Goal: Navigation & Orientation: Find specific page/section

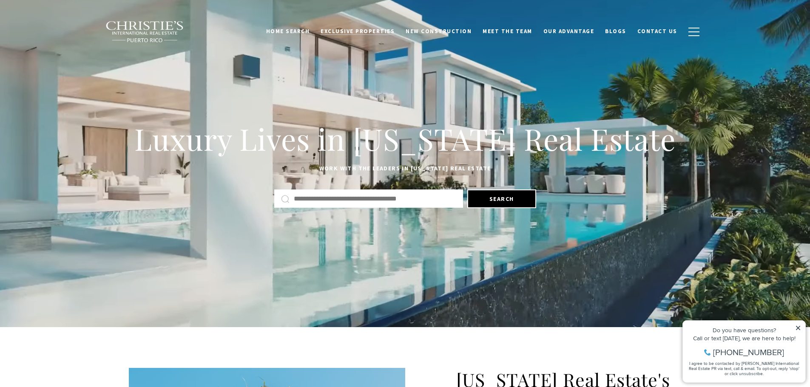
click at [373, 29] on span "Exclusive Properties" at bounding box center [358, 31] width 74 height 7
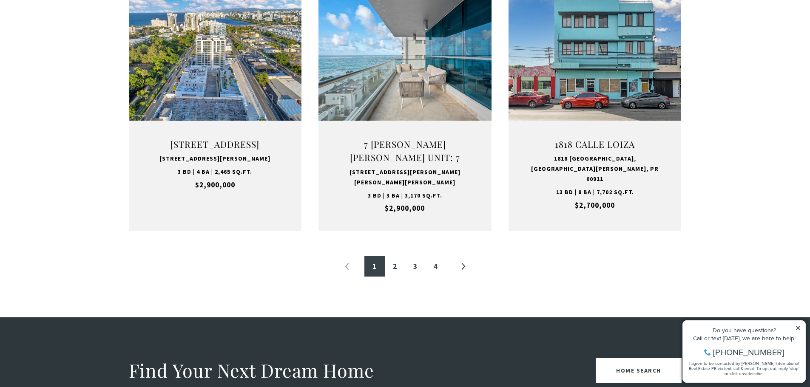
scroll to position [935, 0]
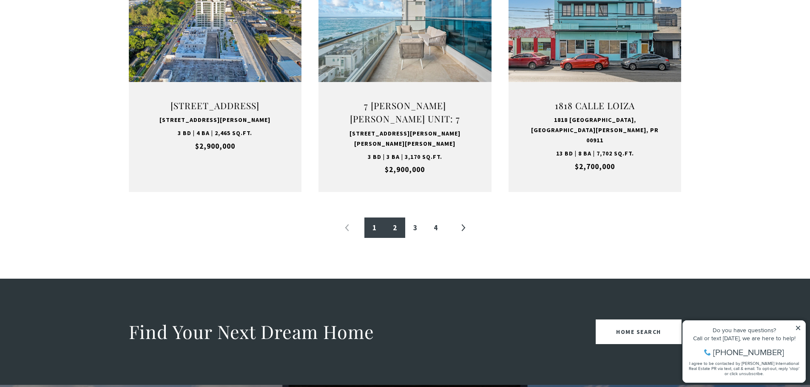
click at [394, 228] on link "2" at bounding box center [395, 228] width 20 height 20
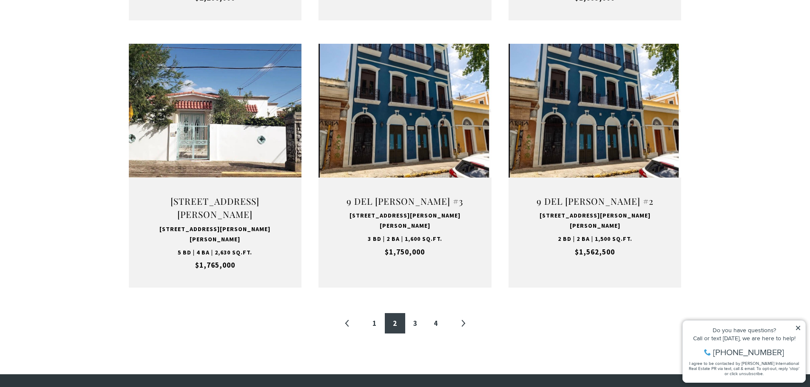
scroll to position [893, 0]
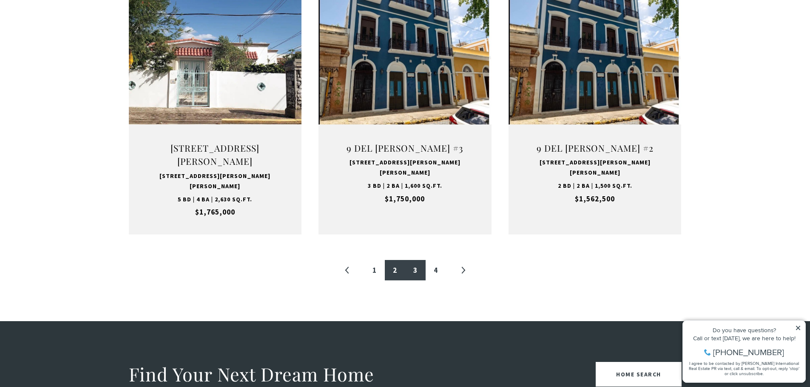
click at [413, 260] on link "3" at bounding box center [415, 270] width 20 height 20
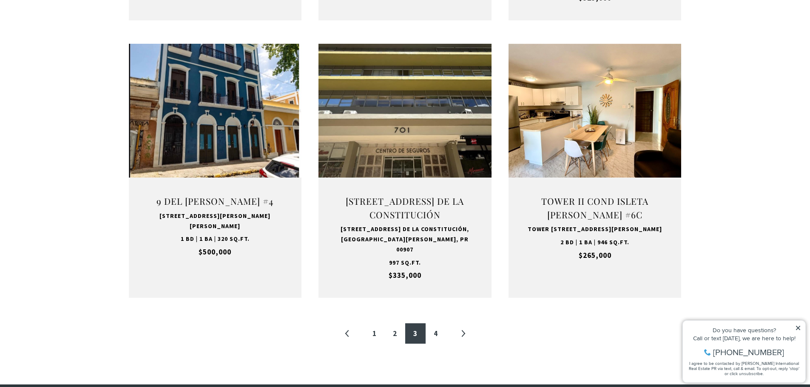
scroll to position [893, 0]
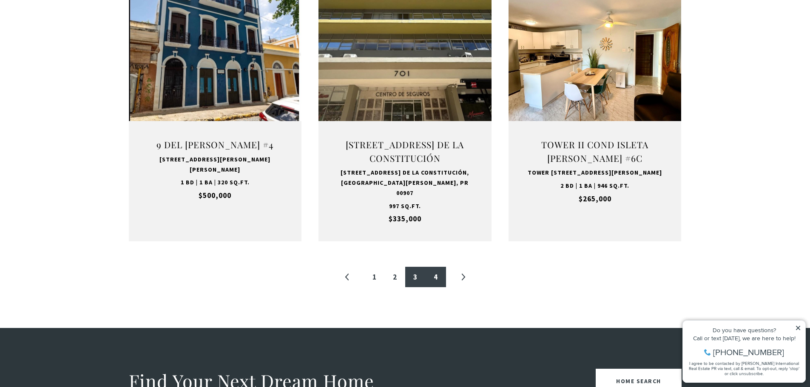
click at [435, 272] on link "4" at bounding box center [436, 277] width 20 height 20
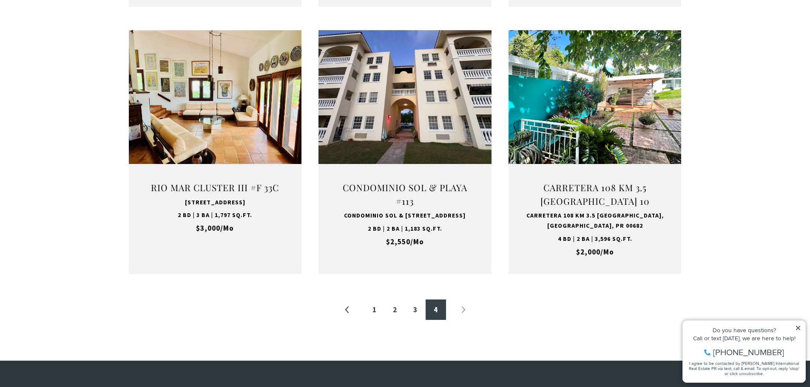
scroll to position [850, 0]
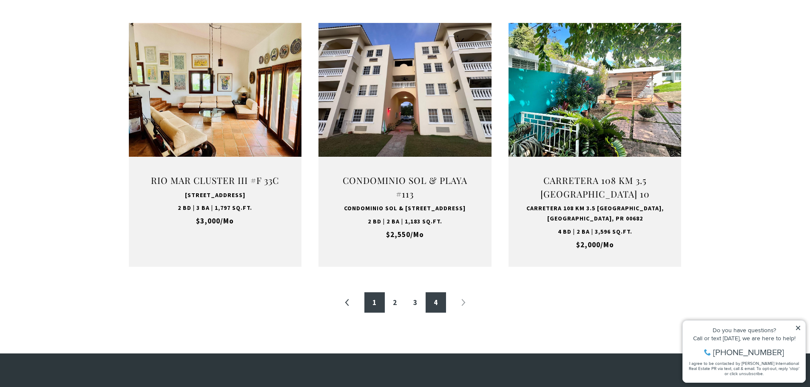
click at [372, 311] on link "1" at bounding box center [374, 303] width 20 height 20
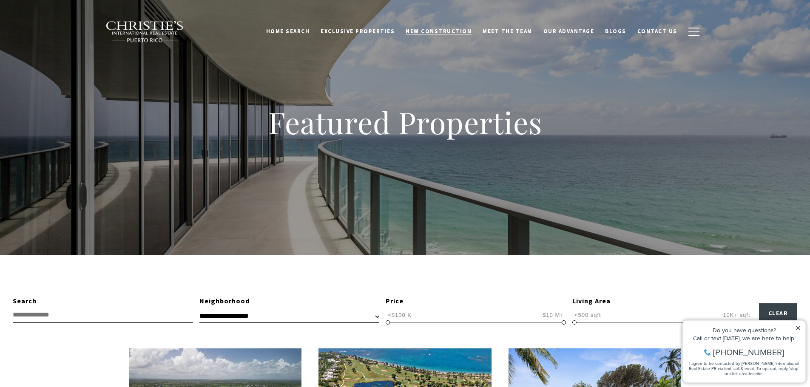
click at [450, 30] on span "New Construction" at bounding box center [439, 31] width 66 height 7
